Goal: Information Seeking & Learning: Check status

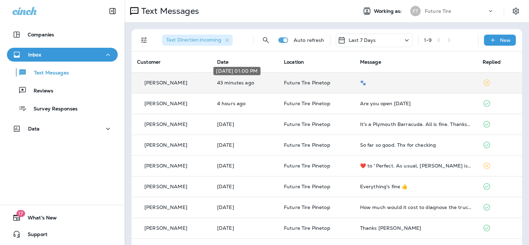
click at [232, 81] on p "43 minutes ago" at bounding box center [245, 83] width 56 height 6
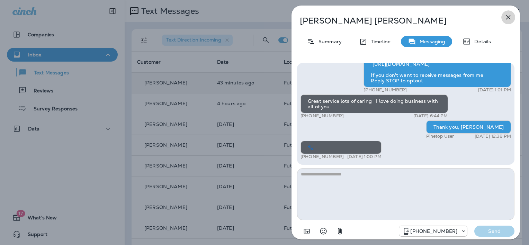
click at [507, 17] on icon "button" at bounding box center [508, 17] width 5 height 5
